Goal: Complete application form

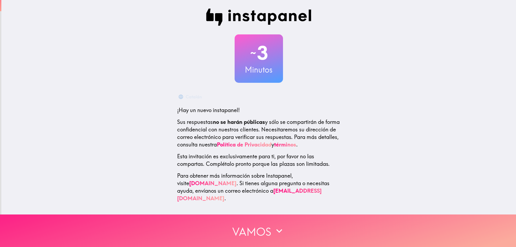
click at [265, 225] on font "Vamos" at bounding box center [251, 231] width 39 height 13
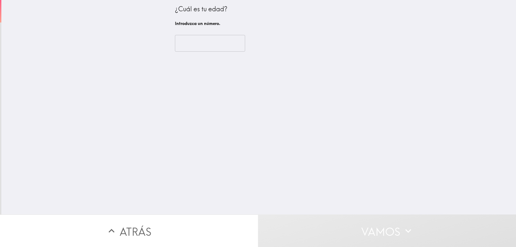
click at [199, 47] on input "number" at bounding box center [210, 43] width 70 height 17
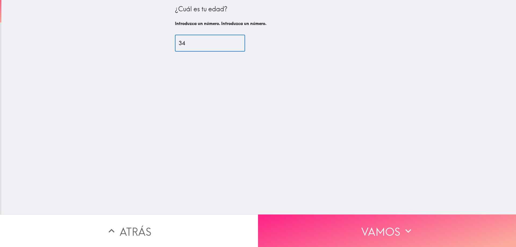
type input "34"
click at [347, 219] on button "Vamos" at bounding box center [387, 231] width 258 height 33
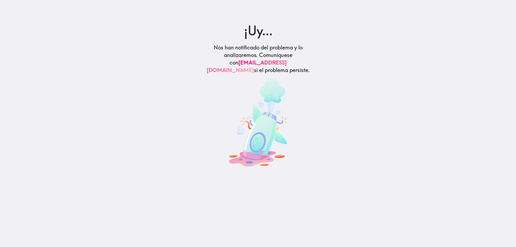
click at [278, 82] on img at bounding box center [258, 122] width 58 height 89
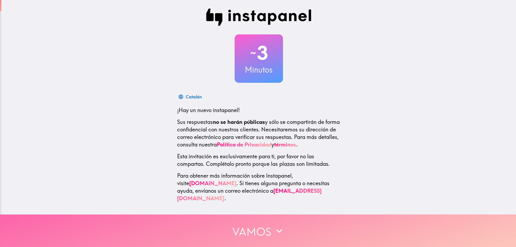
click at [294, 228] on button "Vamos" at bounding box center [258, 231] width 516 height 33
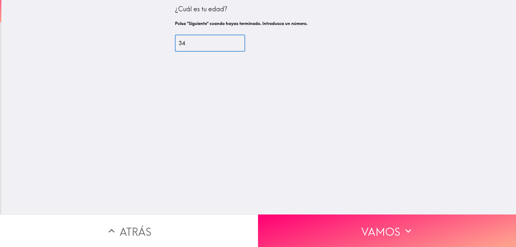
drag, startPoint x: 195, startPoint y: 45, endPoint x: 157, endPoint y: 47, distance: 38.2
click at [157, 47] on div "¿Cuál es tu edad? Pulsa "Siguiente" cuando hayas terminado. Introduzca un númer…" at bounding box center [258, 107] width 515 height 215
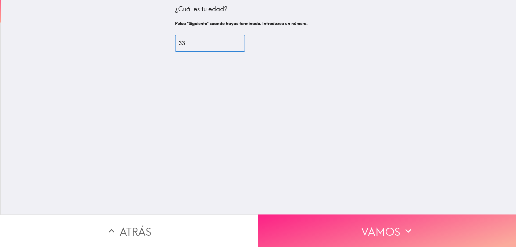
type input "33"
click at [373, 225] on font "Vamos" at bounding box center [380, 231] width 39 height 13
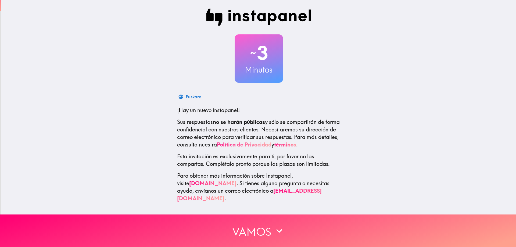
click at [272, 144] on font "Política de Privacidad" at bounding box center [244, 144] width 55 height 7
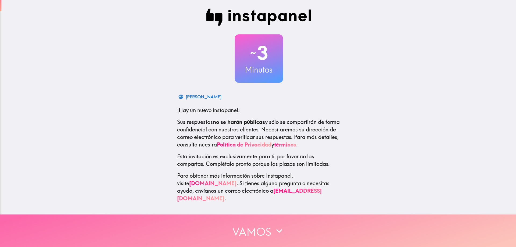
click at [278, 229] on icon "button" at bounding box center [279, 231] width 6 height 4
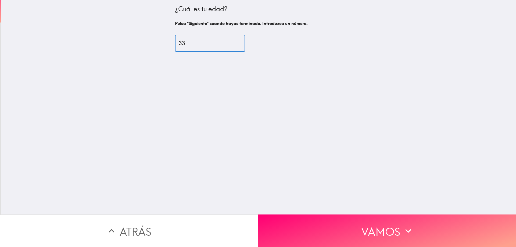
click at [205, 44] on input "33" at bounding box center [210, 43] width 70 height 17
click at [230, 44] on input "33" at bounding box center [210, 43] width 70 height 17
click at [230, 44] on input "32" at bounding box center [210, 43] width 70 height 17
click at [230, 40] on input "32" at bounding box center [210, 43] width 70 height 17
click at [229, 40] on input "33" at bounding box center [210, 43] width 70 height 17
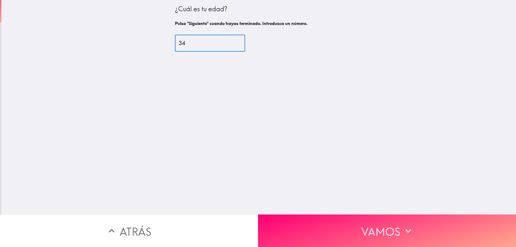
type input "34"
click at [230, 41] on input "34" at bounding box center [210, 43] width 70 height 17
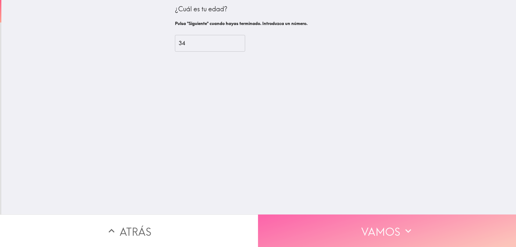
click at [366, 226] on font "Vamos" at bounding box center [380, 231] width 39 height 13
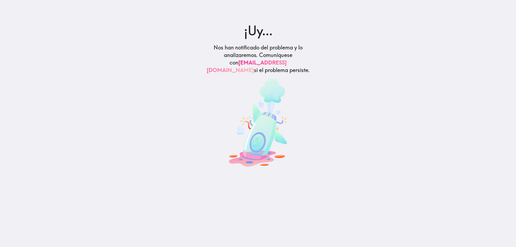
click at [233, 61] on font "[EMAIL_ADDRESS][DOMAIN_NAME]" at bounding box center [247, 66] width 80 height 14
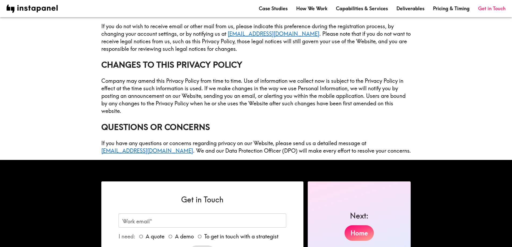
scroll to position [1218, 0]
